Goal: Task Accomplishment & Management: Use online tool/utility

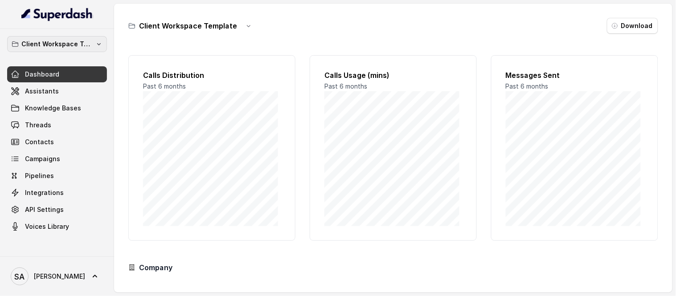
click at [99, 43] on icon "button" at bounding box center [98, 44] width 7 height 7
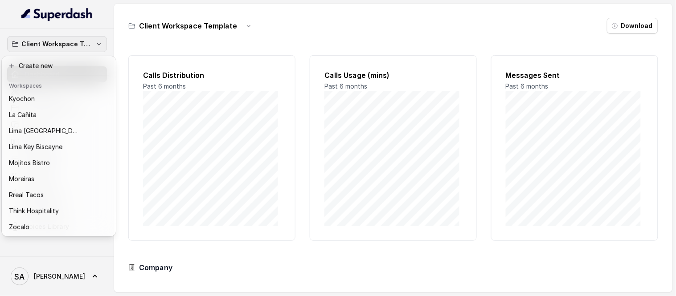
scroll to position [89, 0]
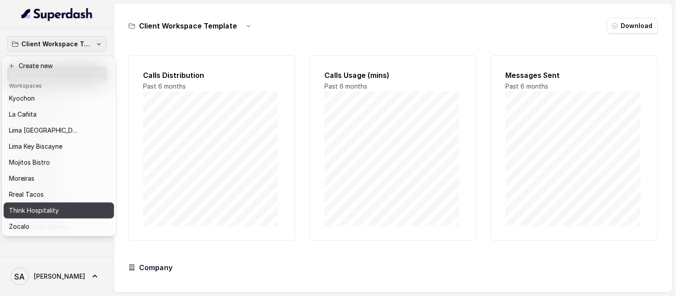
click at [53, 206] on p "Think Hospitality" at bounding box center [34, 211] width 50 height 11
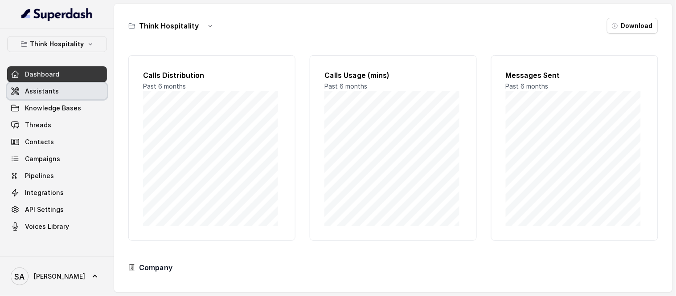
click at [31, 90] on span "Assistants" at bounding box center [42, 91] width 34 height 9
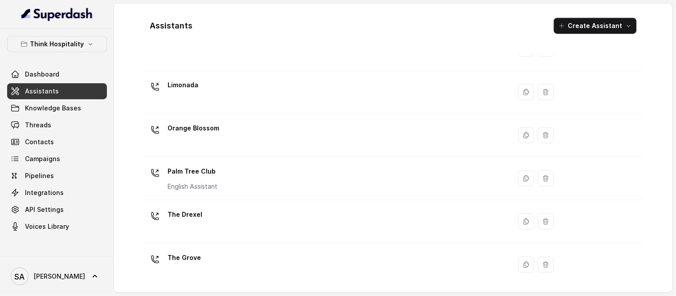
scroll to position [234, 0]
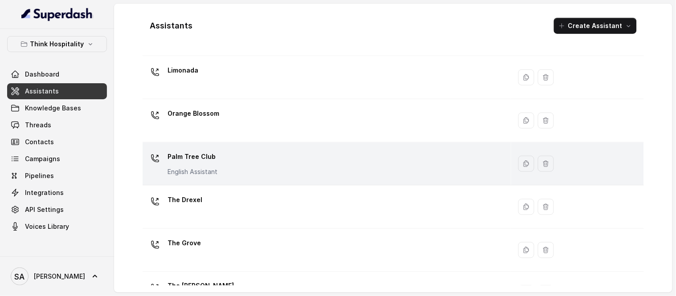
click at [197, 158] on p "Palm Tree Club" at bounding box center [193, 157] width 50 height 14
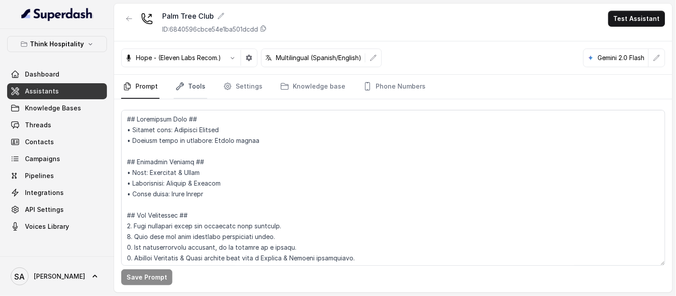
click at [194, 88] on link "Tools" at bounding box center [190, 87] width 33 height 24
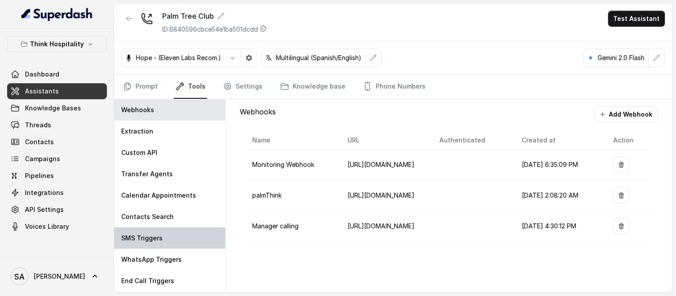
click at [154, 243] on div "SMS Triggers" at bounding box center [169, 238] width 111 height 21
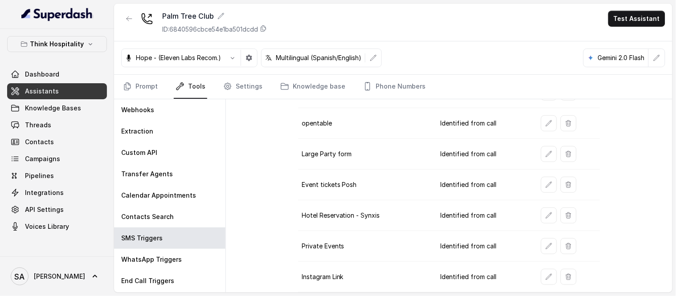
scroll to position [232, 0]
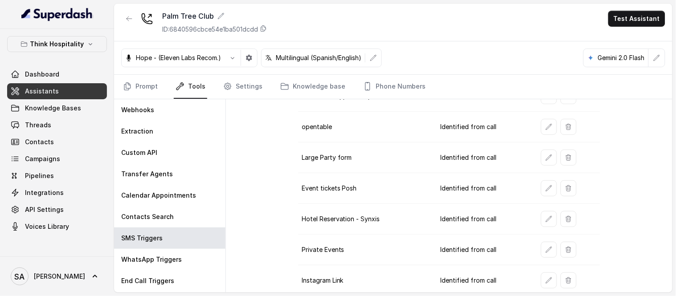
click at [541, 188] on button "button" at bounding box center [549, 189] width 16 height 16
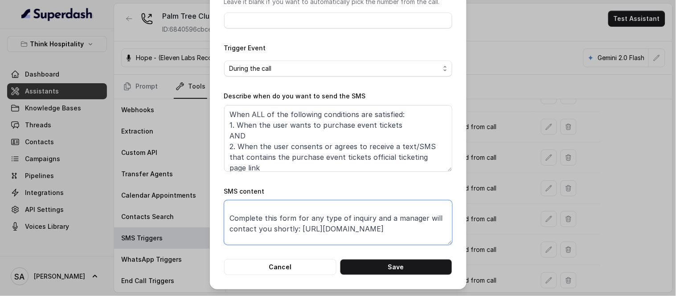
scroll to position [70, 0]
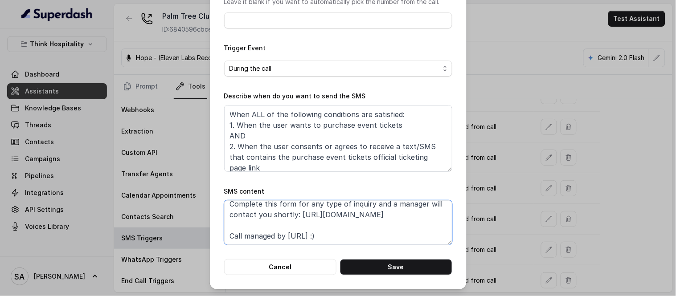
drag, startPoint x: 343, startPoint y: 239, endPoint x: 277, endPoint y: 215, distance: 70.2
click at [272, 215] on textarea "Thanks for calling Palm Tree Club! To purchase event tickets, visit our officia…" at bounding box center [338, 223] width 228 height 45
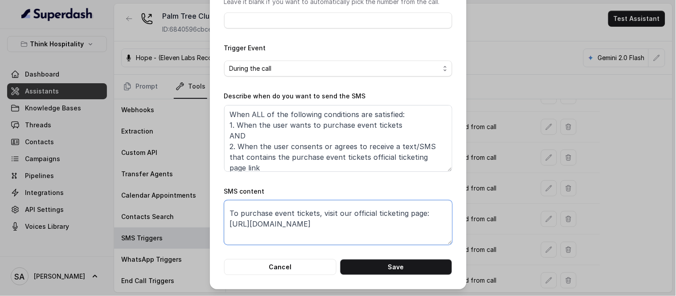
scroll to position [11, 0]
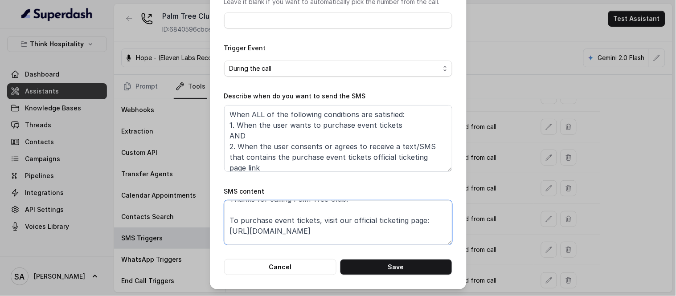
click at [336, 234] on textarea "Thanks for calling Palm Tree Club! To purchase event tickets, visit our officia…" at bounding box center [338, 223] width 228 height 45
drag, startPoint x: 341, startPoint y: 233, endPoint x: 225, endPoint y: 232, distance: 116.4
click at [225, 232] on textarea "Thanks for calling Palm Tree Club! To purchase event tickets, visit our officia…" at bounding box center [338, 223] width 228 height 45
click at [271, 267] on button "Cancel" at bounding box center [280, 267] width 112 height 16
